Goal: Task Accomplishment & Management: Manage account settings

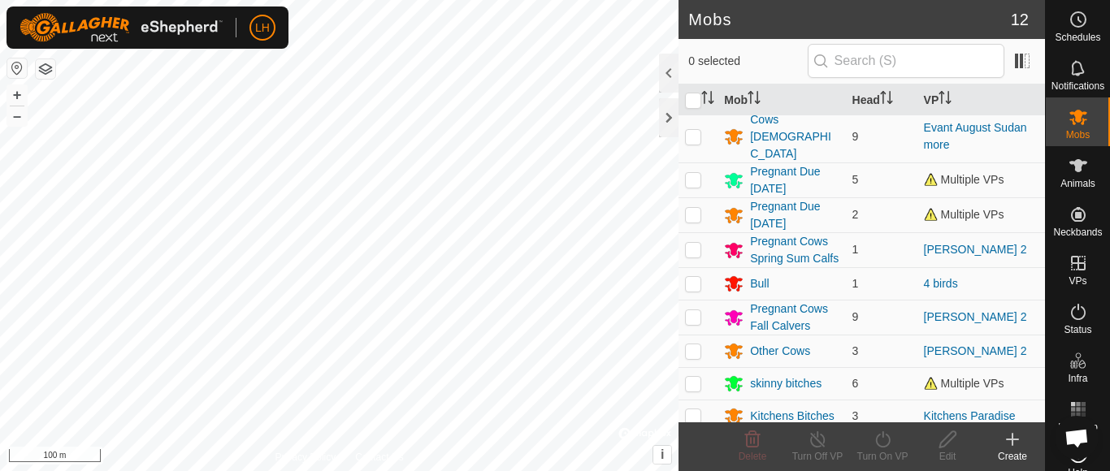
scroll to position [120, 0]
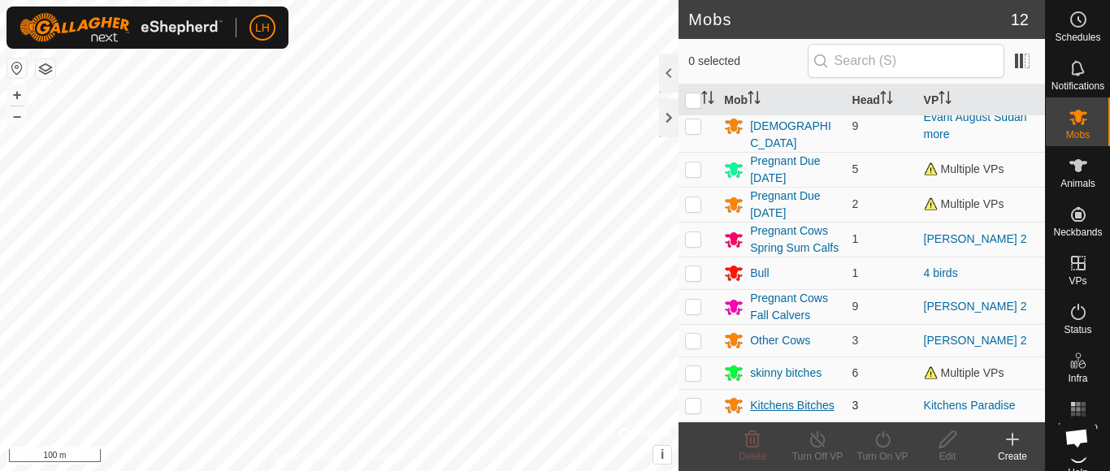
click at [734, 409] on icon at bounding box center [734, 406] width 18 height 15
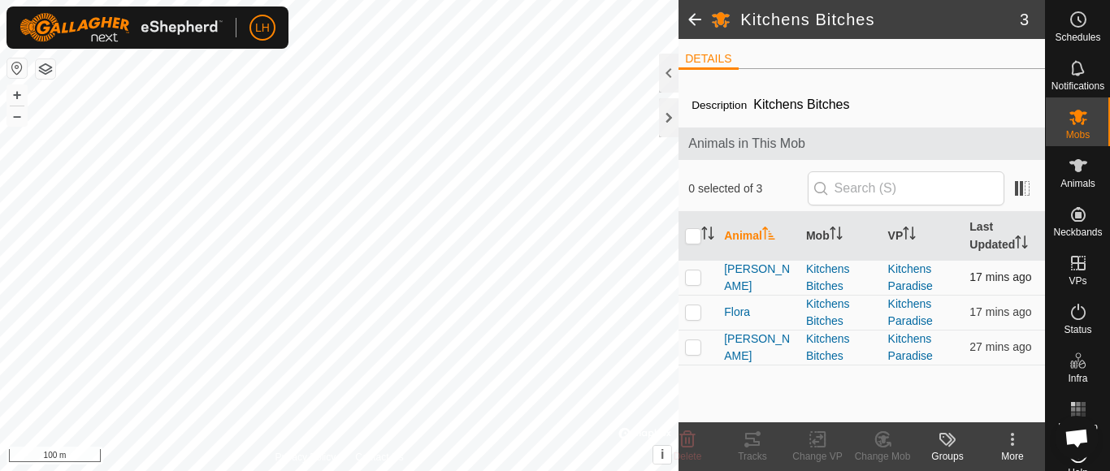
click at [686, 276] on p-checkbox at bounding box center [693, 277] width 16 height 13
click at [687, 293] on td at bounding box center [698, 277] width 39 height 35
checkbox input "false"
click at [692, 308] on p-checkbox at bounding box center [693, 312] width 16 height 13
checkbox input "true"
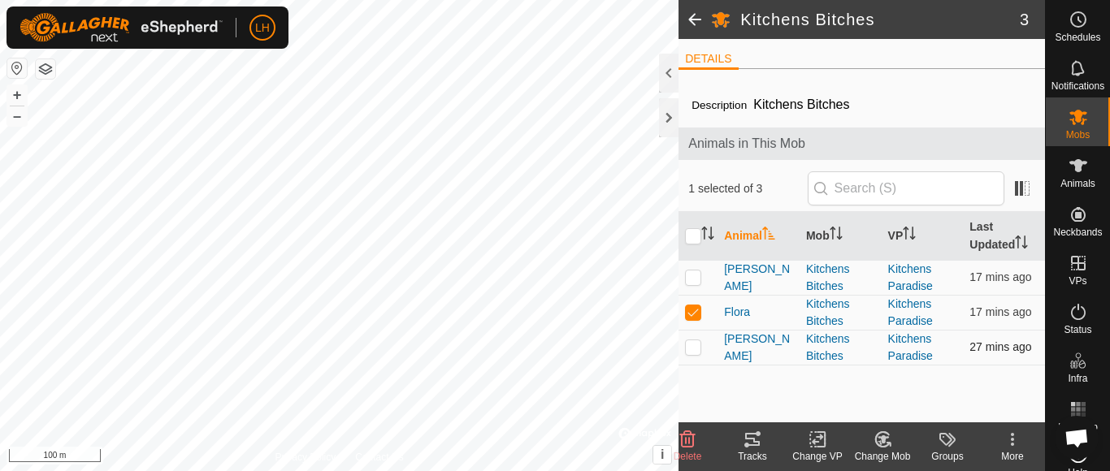
click at [696, 351] on p-checkbox at bounding box center [693, 346] width 16 height 13
checkbox input "true"
click at [692, 280] on p-checkbox at bounding box center [693, 277] width 16 height 13
checkbox input "true"
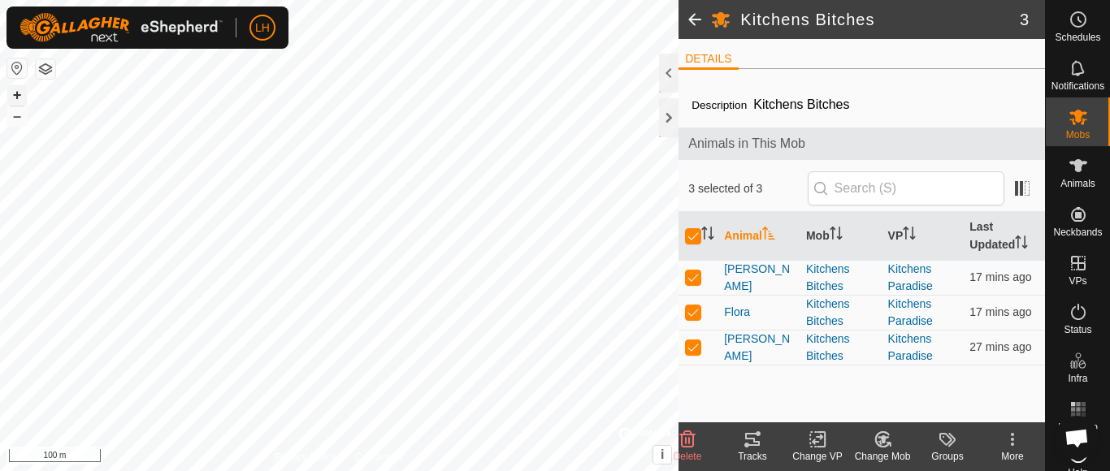
click at [15, 96] on button "+" at bounding box center [17, 95] width 20 height 20
